Goal: Information Seeking & Learning: Learn about a topic

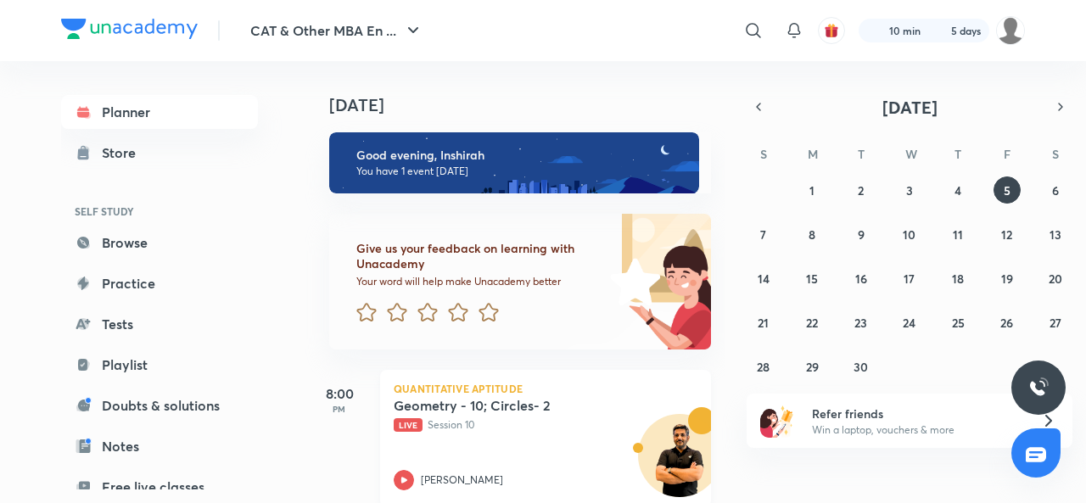
scroll to position [31, 0]
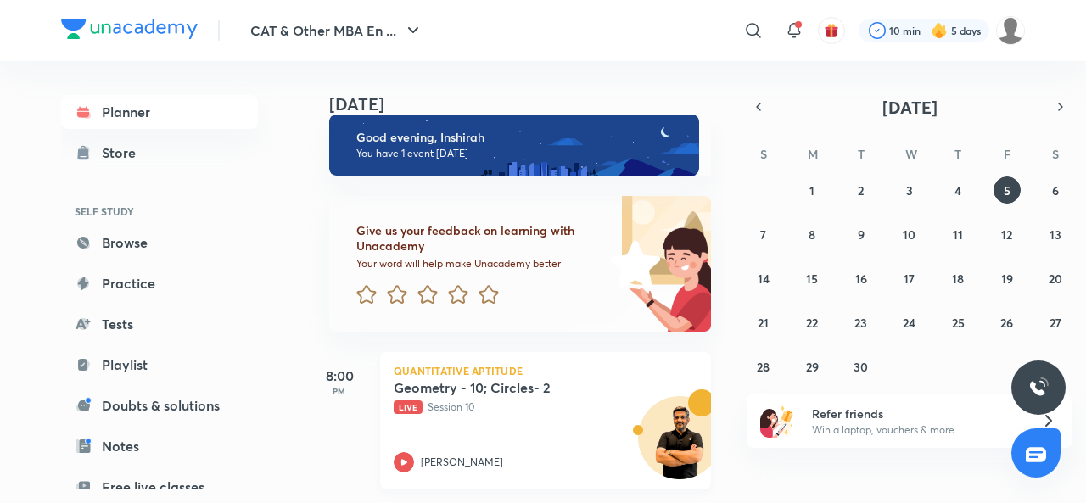
click at [406, 452] on icon at bounding box center [404, 462] width 20 height 20
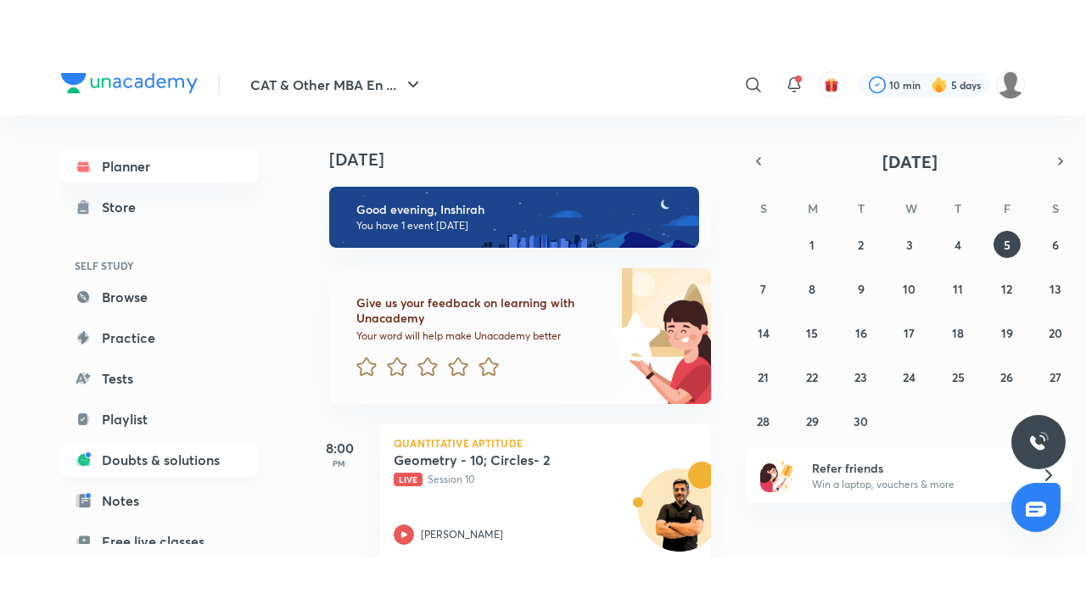
scroll to position [260, 0]
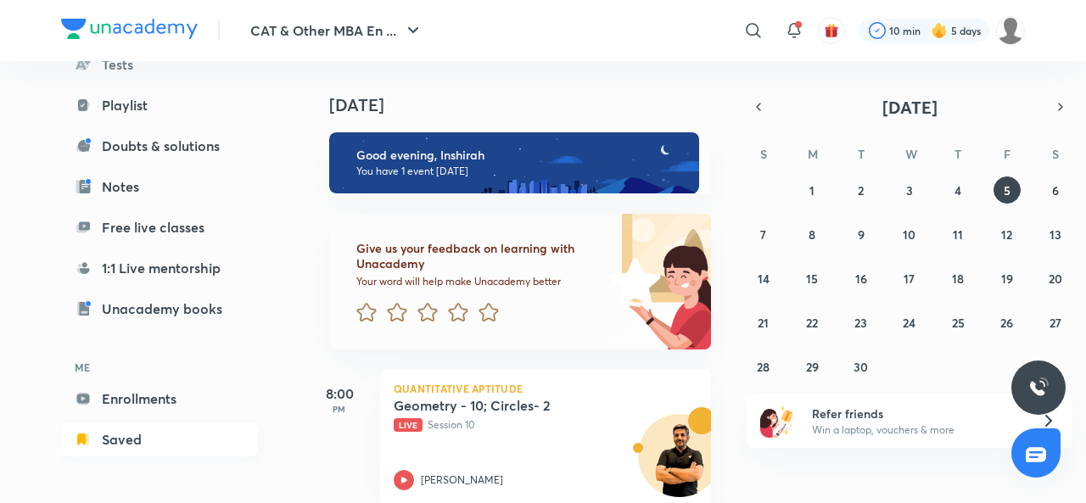
click at [154, 434] on link "Saved" at bounding box center [159, 440] width 197 height 34
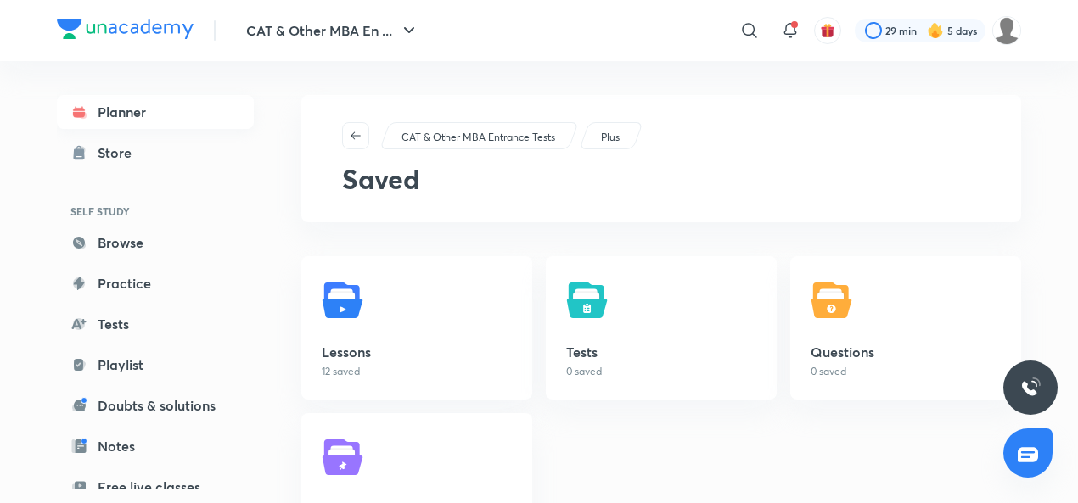
click at [222, 109] on link "Planner" at bounding box center [155, 112] width 197 height 34
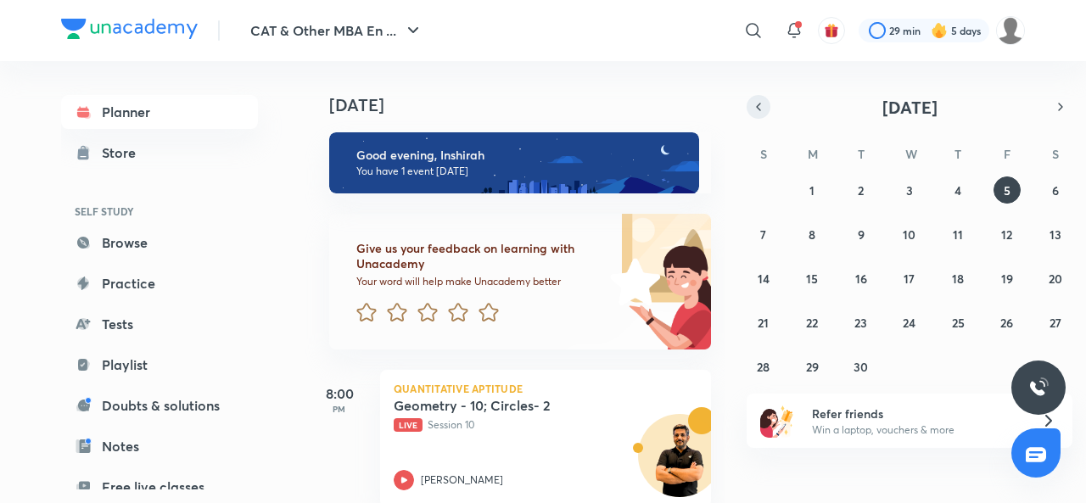
click at [759, 109] on icon "button" at bounding box center [759, 106] width 14 height 15
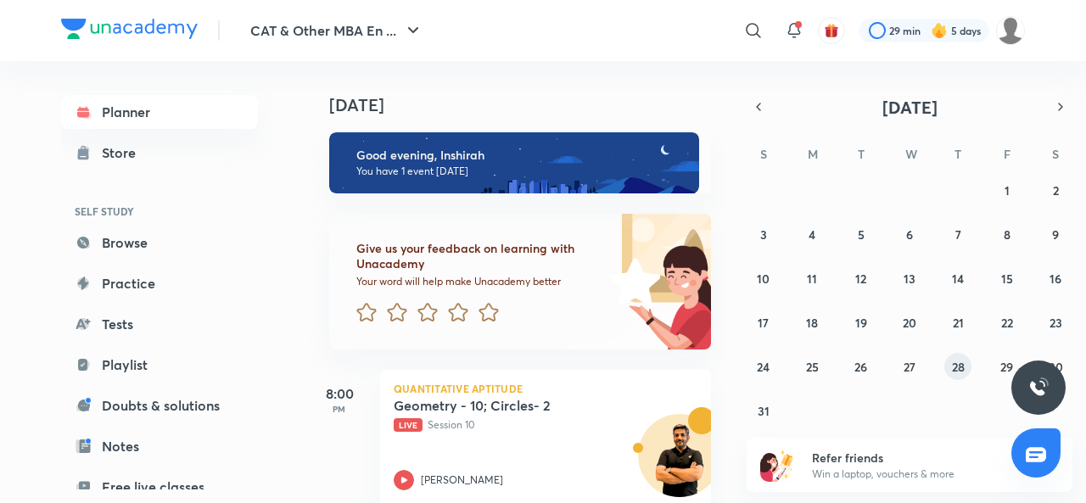
click at [958, 371] on abbr "28" at bounding box center [958, 367] width 13 height 16
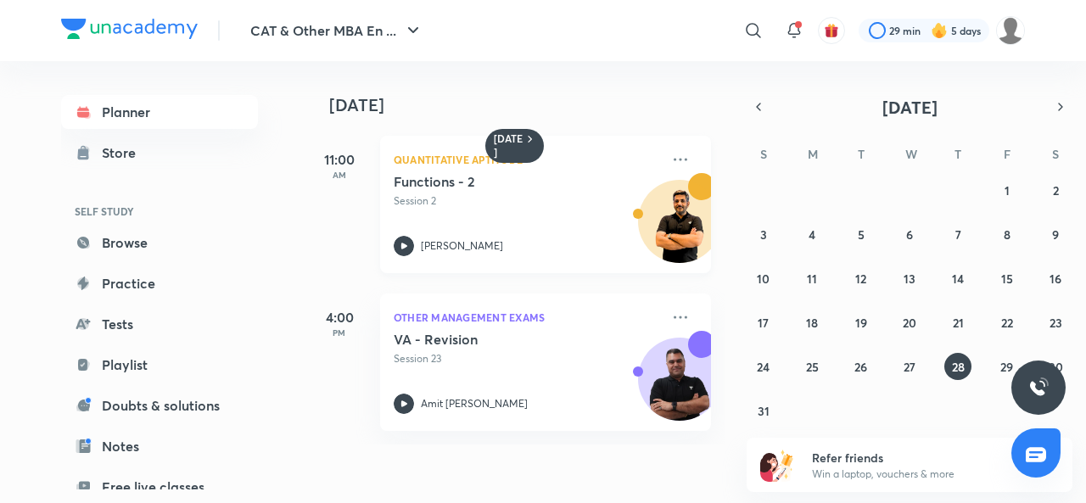
click at [403, 243] on icon at bounding box center [404, 246] width 20 height 20
